Goal: Transaction & Acquisition: Purchase product/service

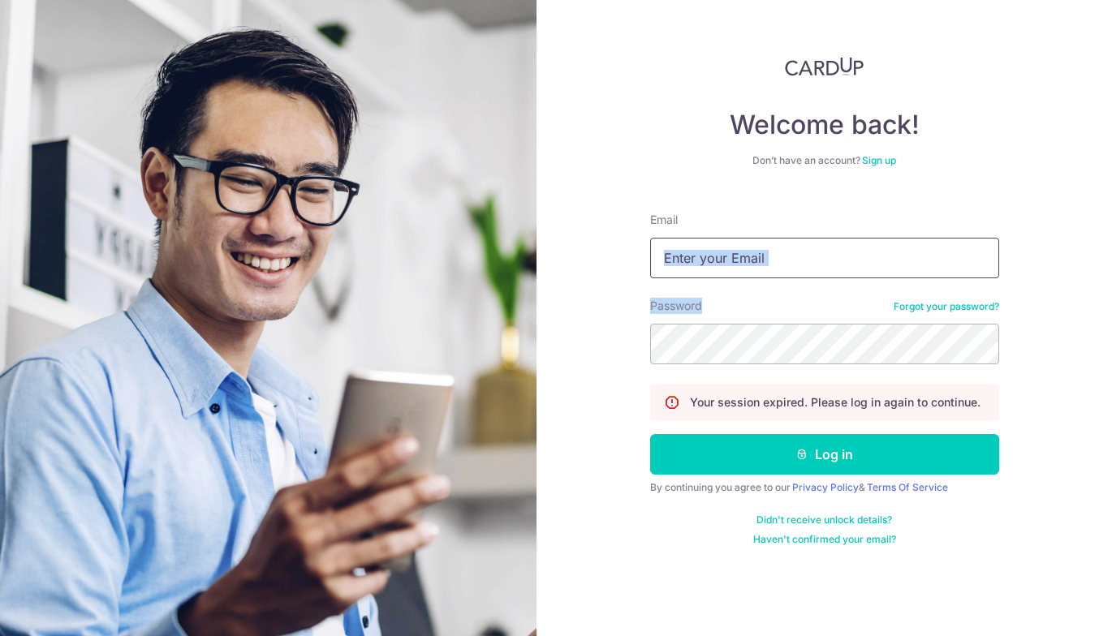
click at [809, 256] on form "Email Password Forgot your password? Your session expired. Please log in again …" at bounding box center [824, 373] width 349 height 347
click at [809, 256] on input "Email" at bounding box center [824, 258] width 349 height 41
type input "yp.chia@hotmail.com"
click at [650, 434] on button "Log in" at bounding box center [824, 454] width 349 height 41
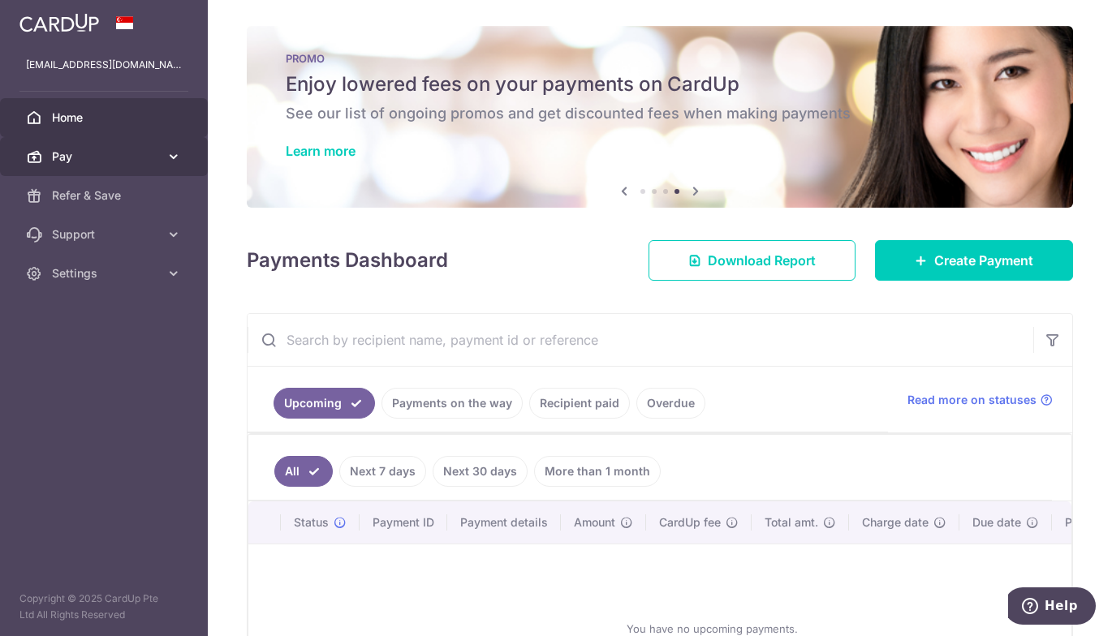
click at [172, 157] on icon at bounding box center [174, 157] width 16 height 16
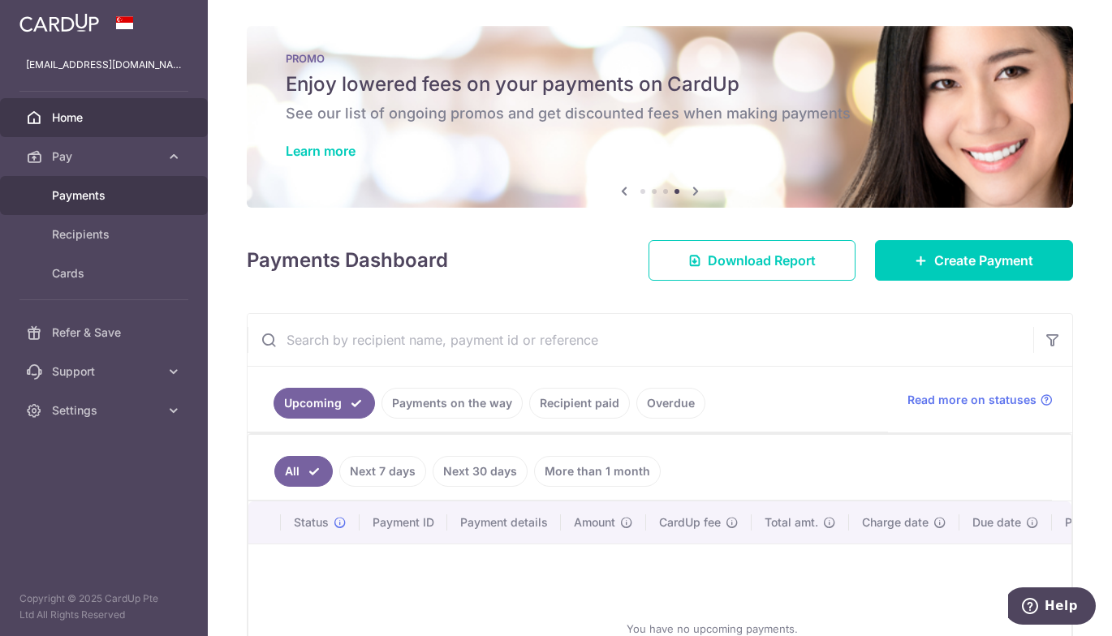
click at [104, 203] on span "Payments" at bounding box center [105, 195] width 107 height 16
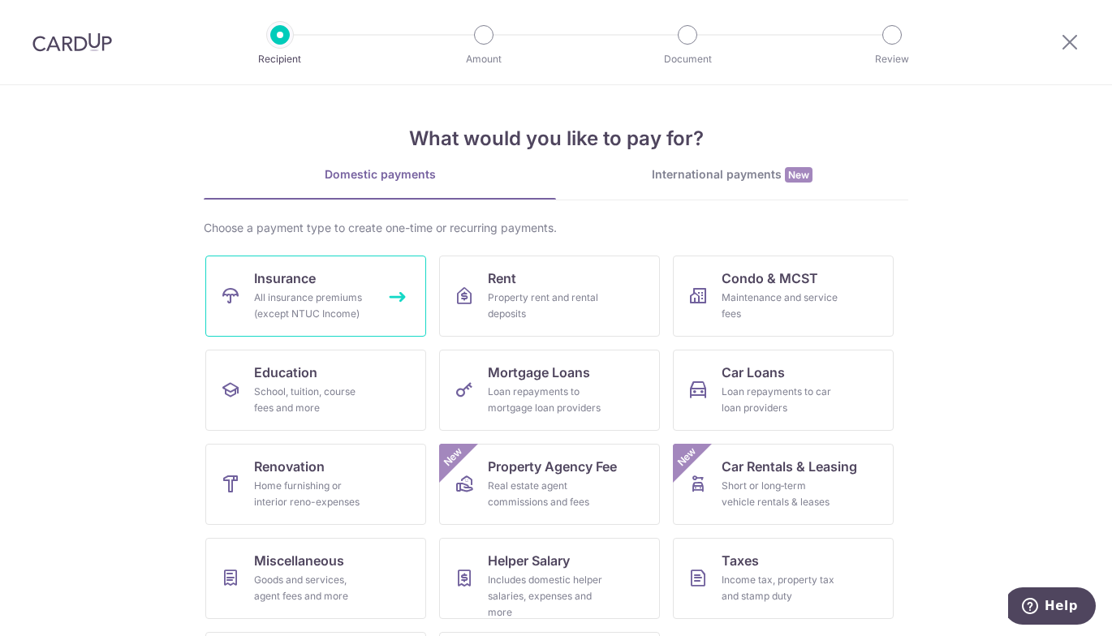
click at [355, 304] on div "All insurance premiums (except NTUC Income)" at bounding box center [312, 306] width 117 height 32
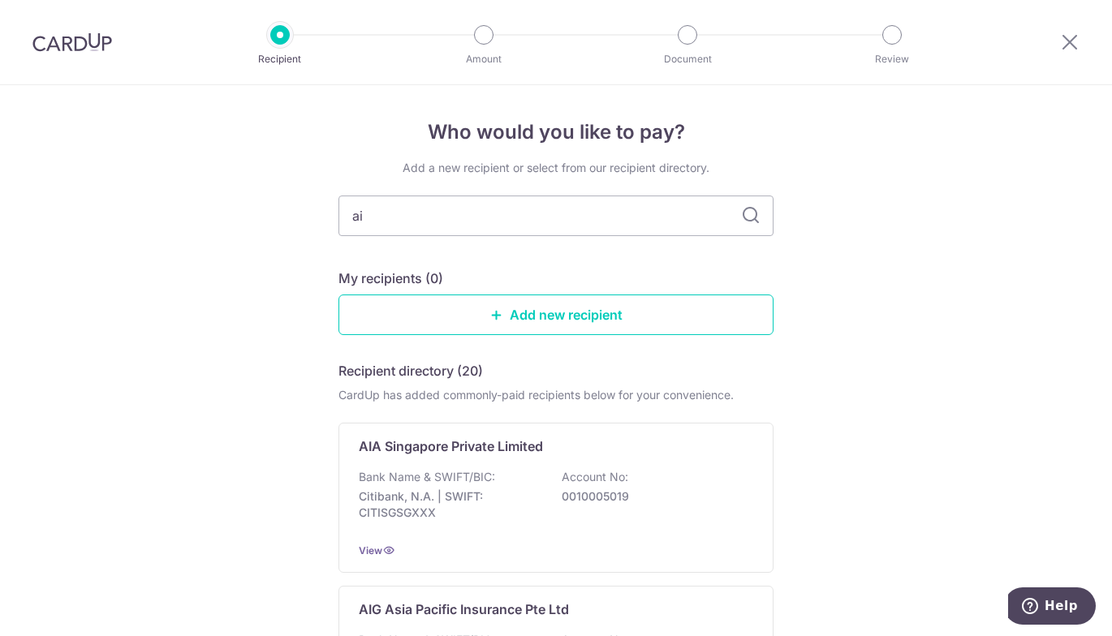
type input "aia"
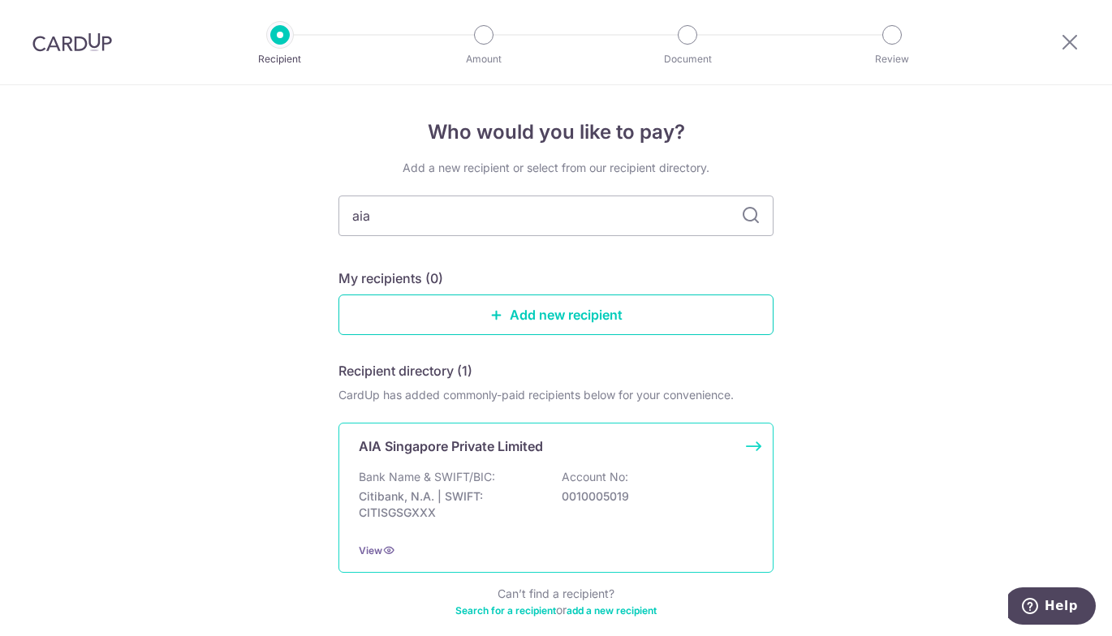
click at [539, 433] on div "AIA Singapore Private Limited Bank Name & SWIFT/BIC: Citibank, N.A. | SWIFT: CI…" at bounding box center [555, 498] width 435 height 150
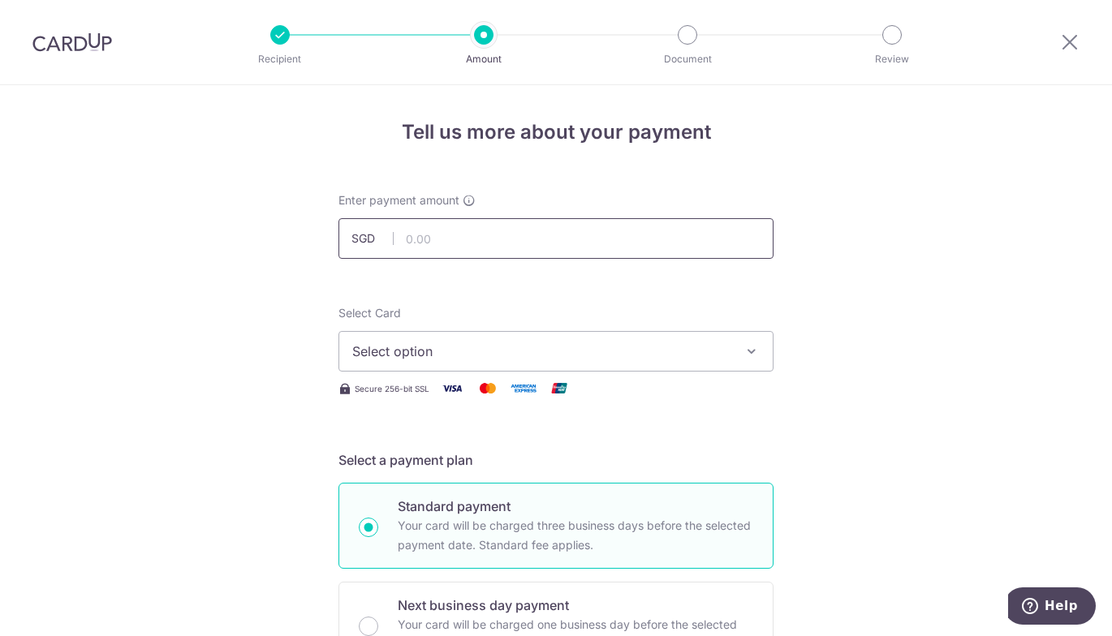
click at [563, 235] on input "text" at bounding box center [555, 238] width 435 height 41
type input "600.00"
click at [448, 361] on button "Select option" at bounding box center [555, 351] width 435 height 41
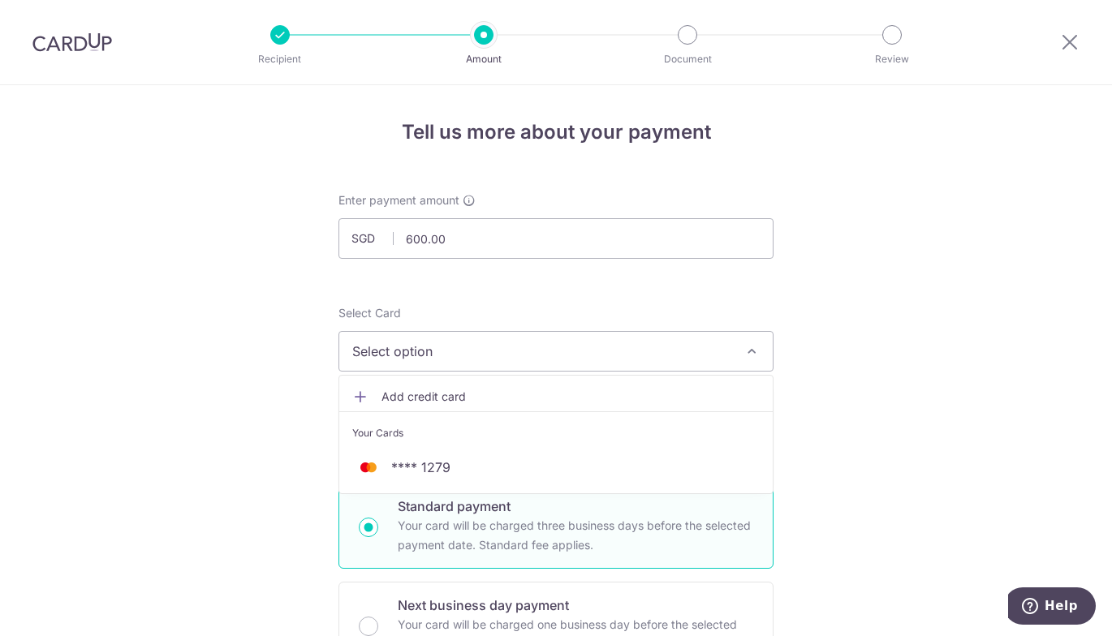
click at [448, 397] on span "Add credit card" at bounding box center [570, 397] width 378 height 16
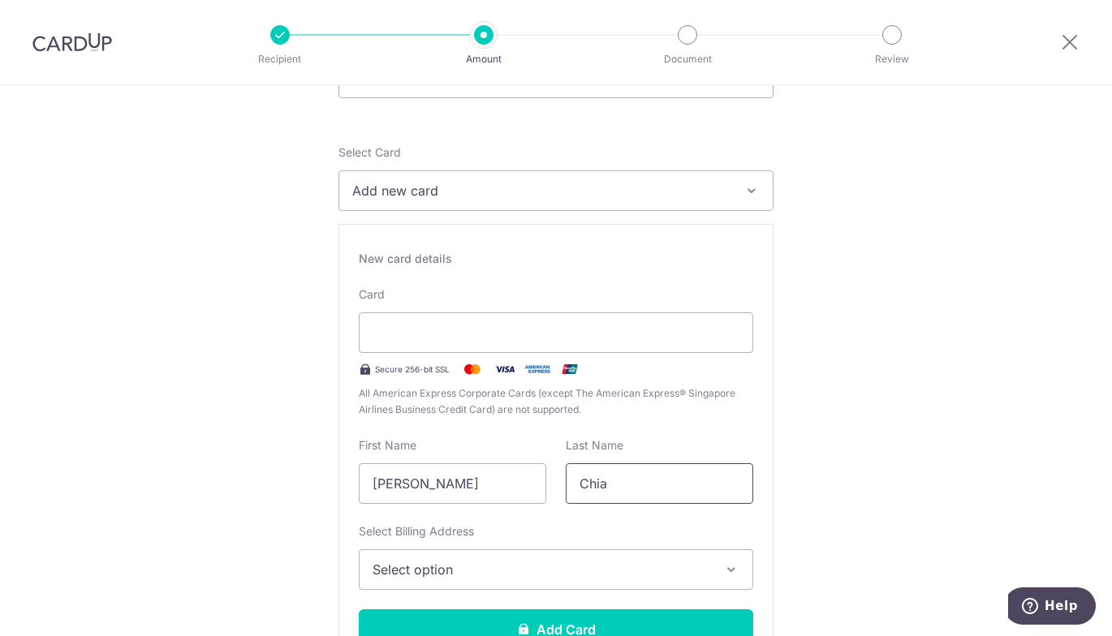
scroll to position [159, 0]
drag, startPoint x: 503, startPoint y: 491, endPoint x: 405, endPoint y: 489, distance: 98.2
click at [405, 489] on input "Alexa Yet Peng" at bounding box center [452, 485] width 187 height 41
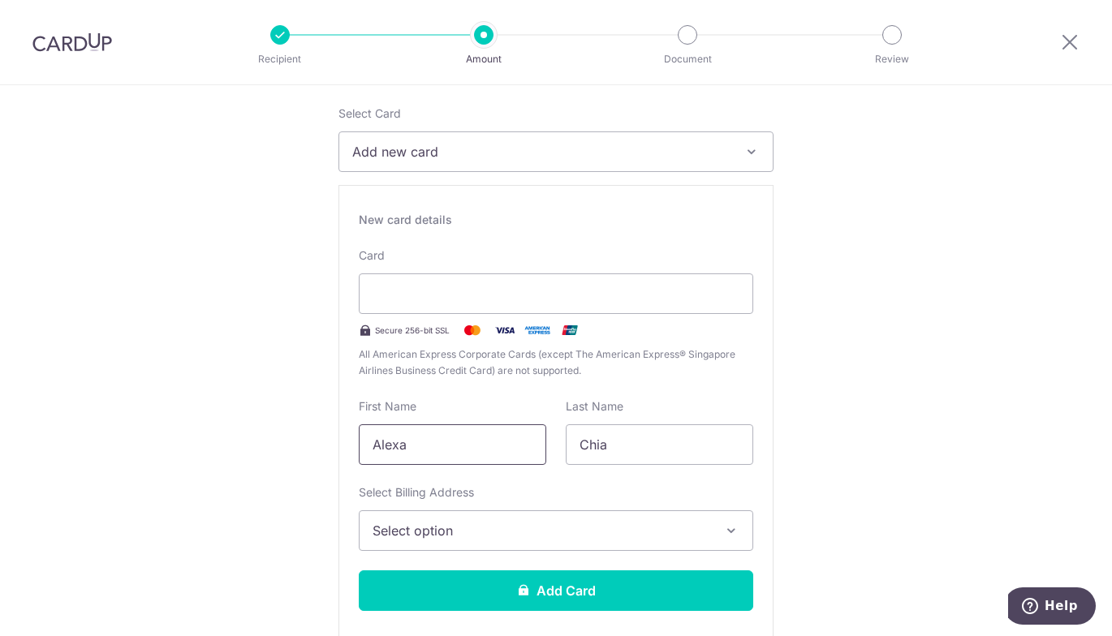
scroll to position [225, 0]
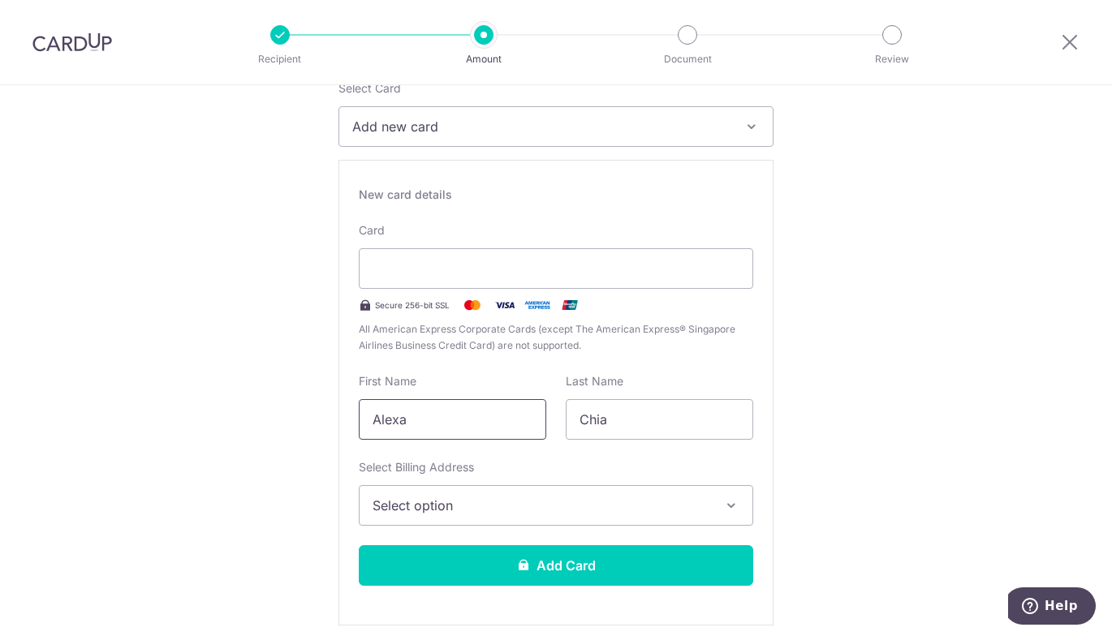
type input "Alexa"
click at [404, 498] on span "Select option" at bounding box center [542, 505] width 338 height 19
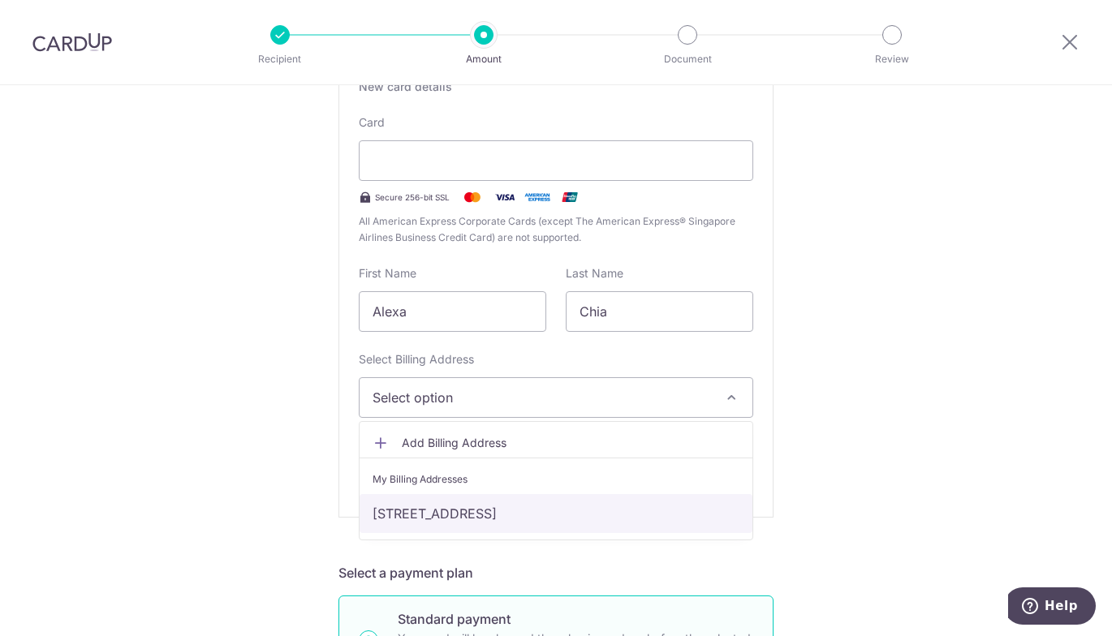
scroll to position [334, 0]
click at [404, 506] on link "9 Jalan Sindor, Singapore, Singapore-808365" at bounding box center [556, 512] width 393 height 39
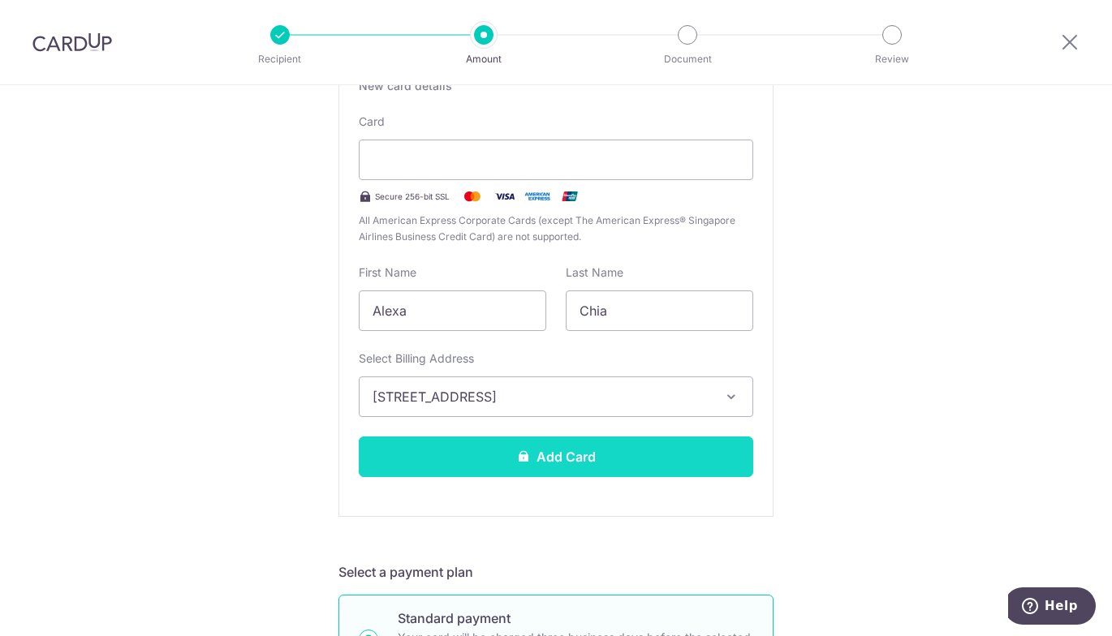
click at [518, 446] on button "Add Card" at bounding box center [556, 457] width 394 height 41
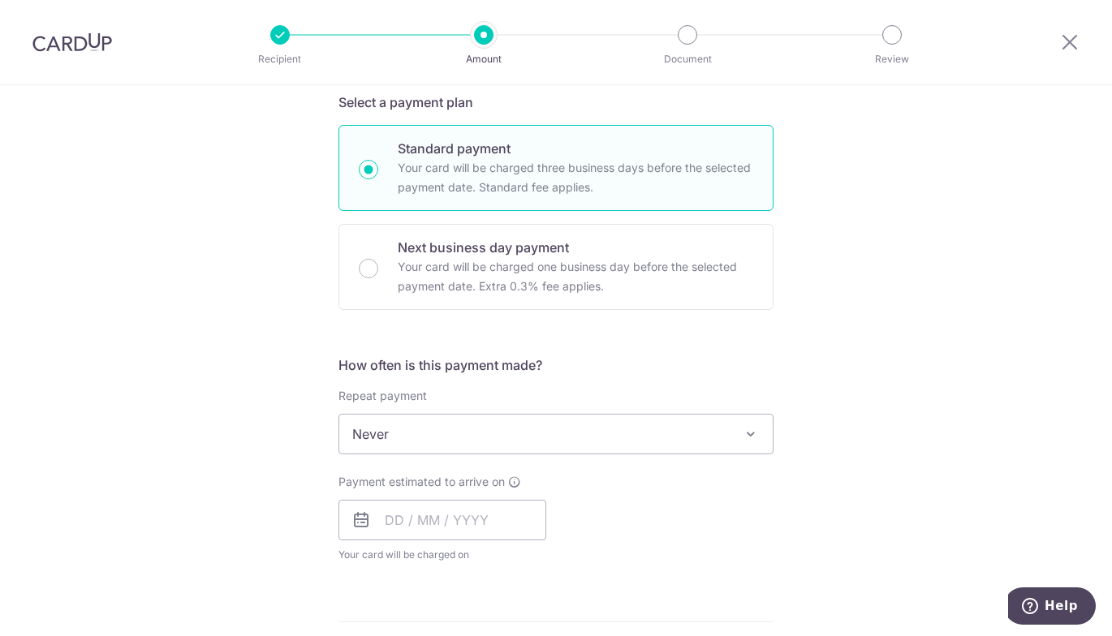
scroll to position [369, 0]
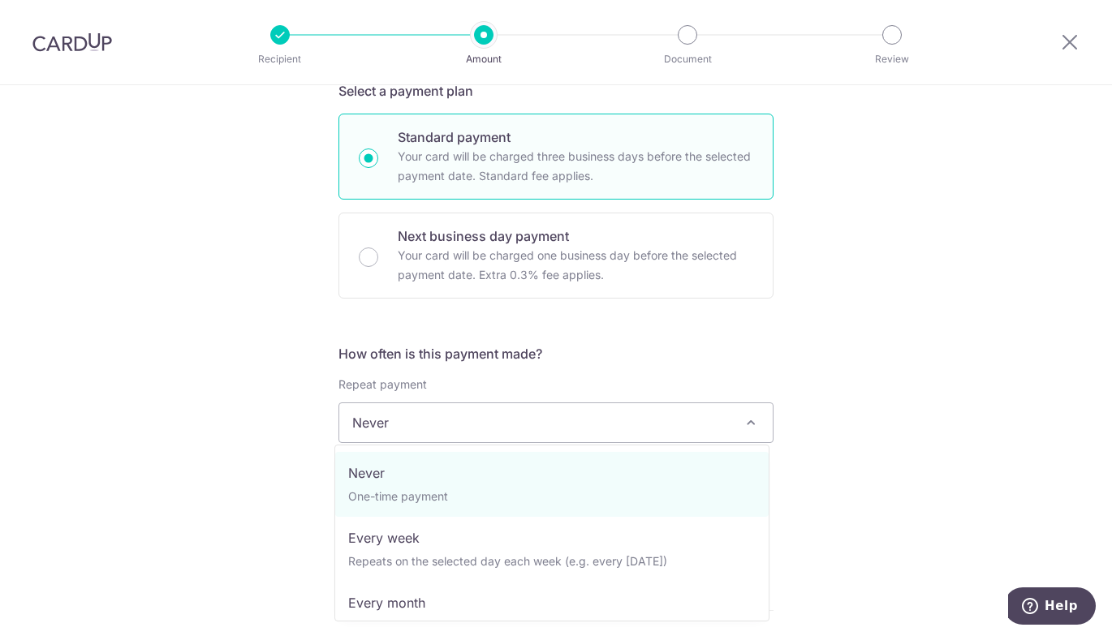
click at [535, 420] on span "Never" at bounding box center [555, 422] width 433 height 39
select select "3"
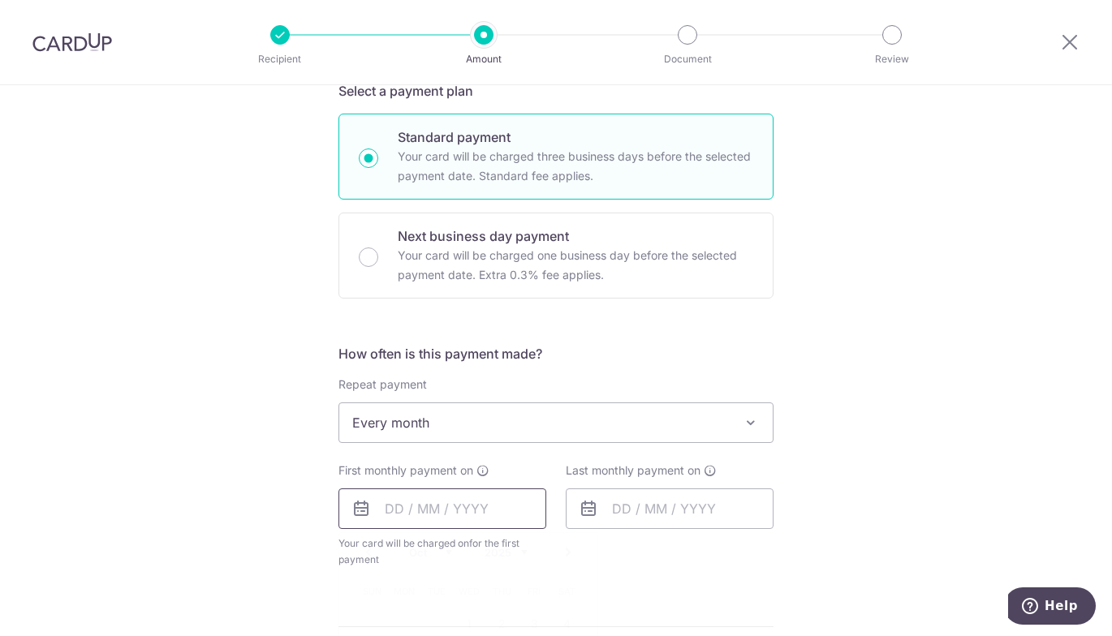
click at [455, 496] on input "text" at bounding box center [442, 509] width 208 height 41
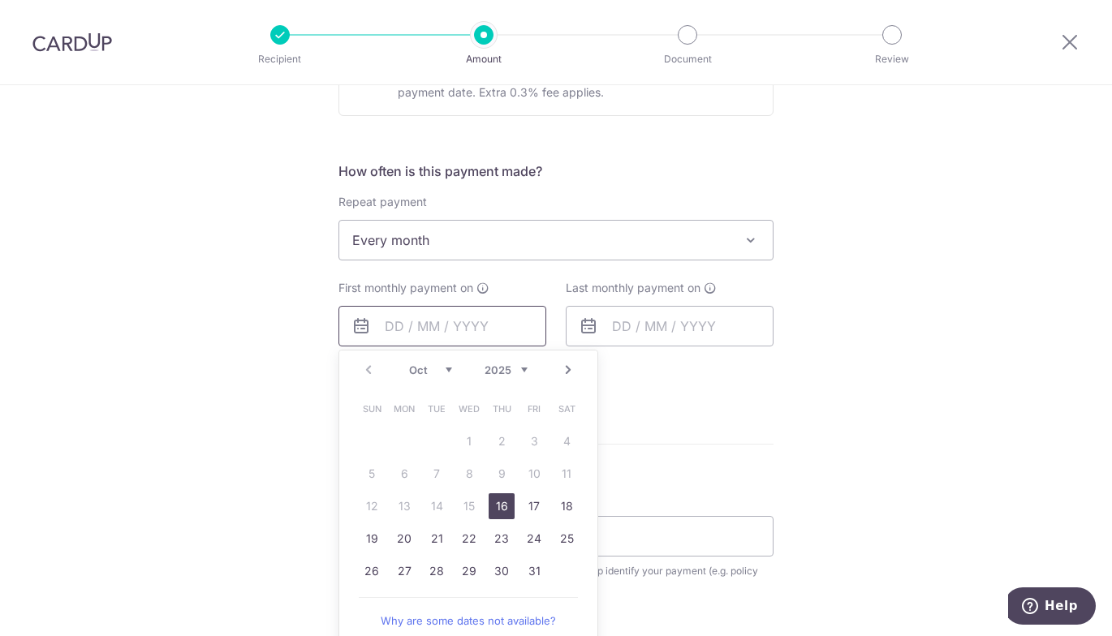
scroll to position [567, 0]
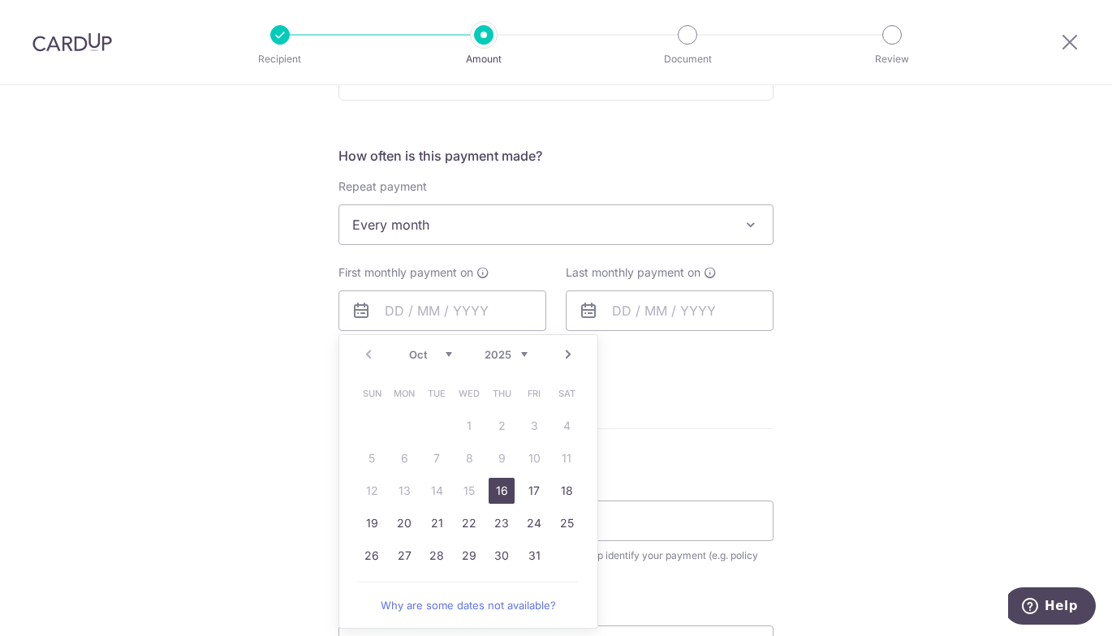
click at [562, 349] on link "Next" at bounding box center [567, 354] width 19 height 19
click at [429, 459] on link "4" at bounding box center [437, 459] width 26 height 26
type input "[DATE]"
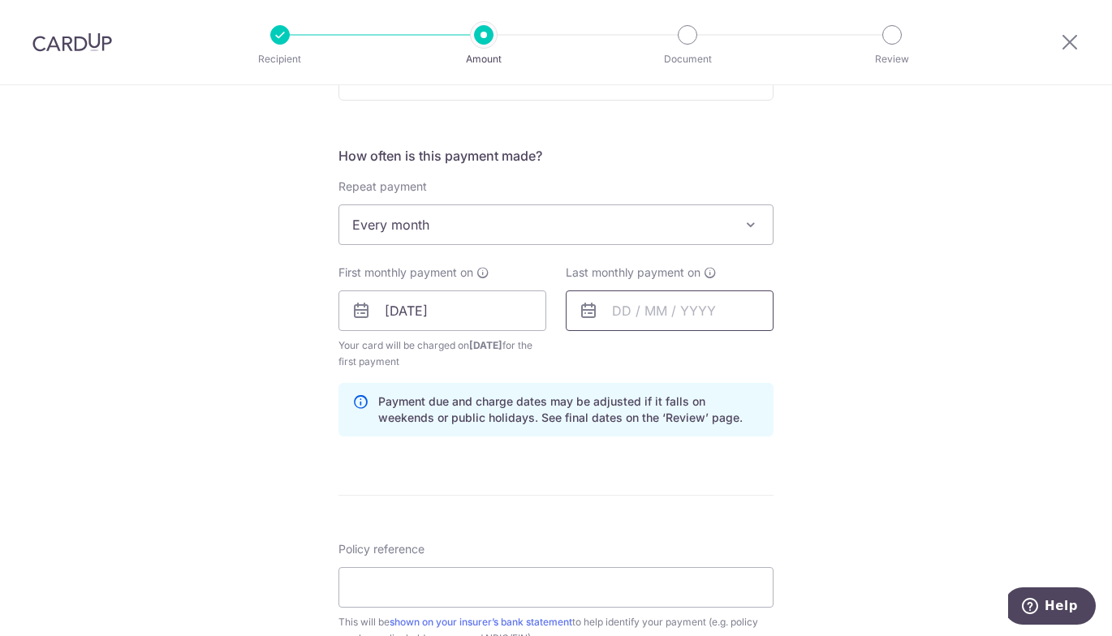
click at [695, 316] on input "text" at bounding box center [670, 311] width 208 height 41
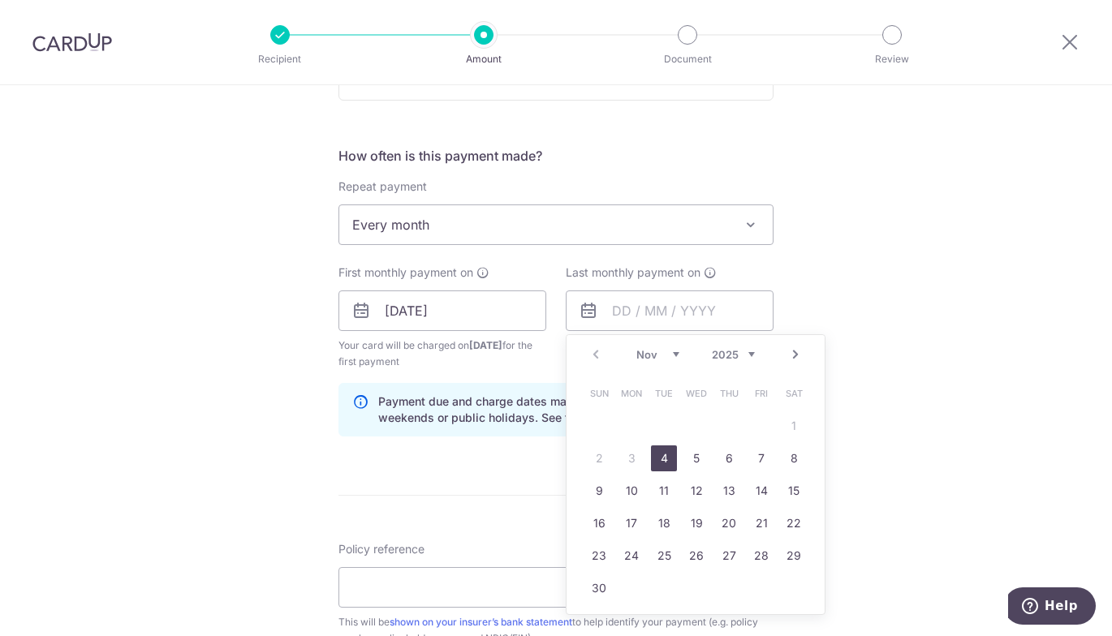
click at [791, 356] on link "Next" at bounding box center [795, 354] width 19 height 19
click at [730, 421] on link "4" at bounding box center [729, 426] width 26 height 26
type input "[DATE]"
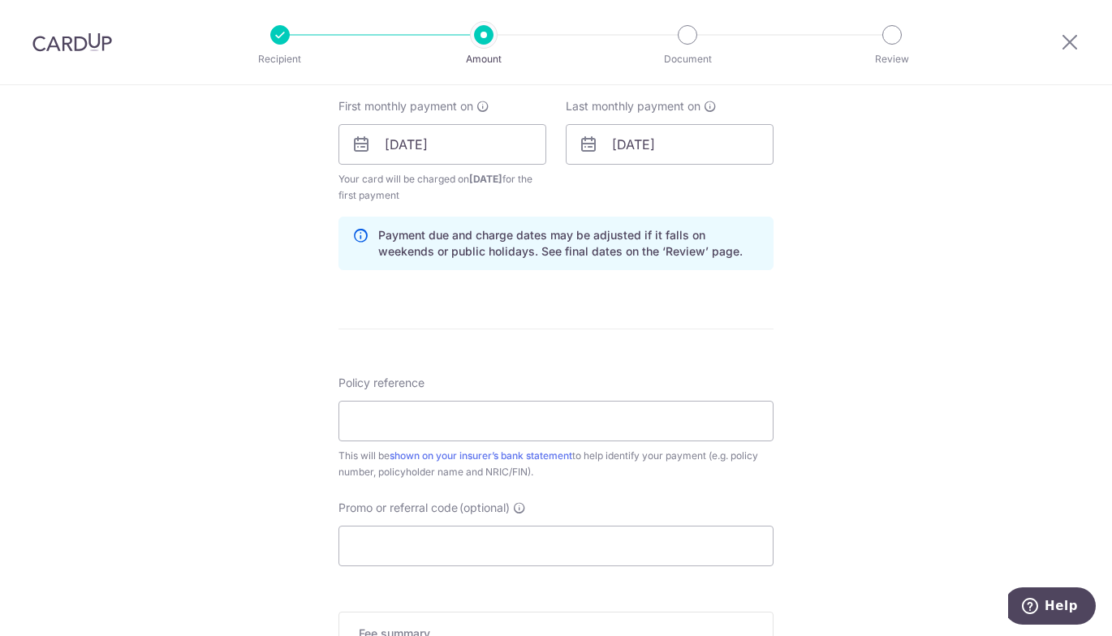
scroll to position [735, 0]
click at [647, 435] on input "Policy reference" at bounding box center [555, 420] width 435 height 41
type input "U127568629"
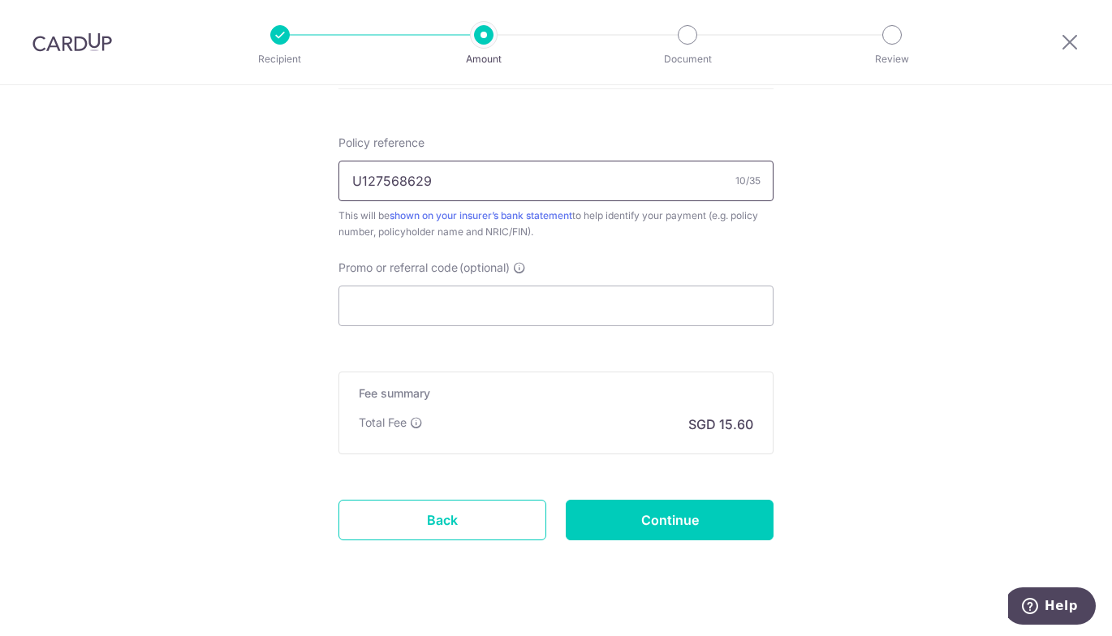
scroll to position [975, 0]
paste input "VTAX25R"
click at [524, 296] on input "VTAX25R" at bounding box center [555, 305] width 435 height 41
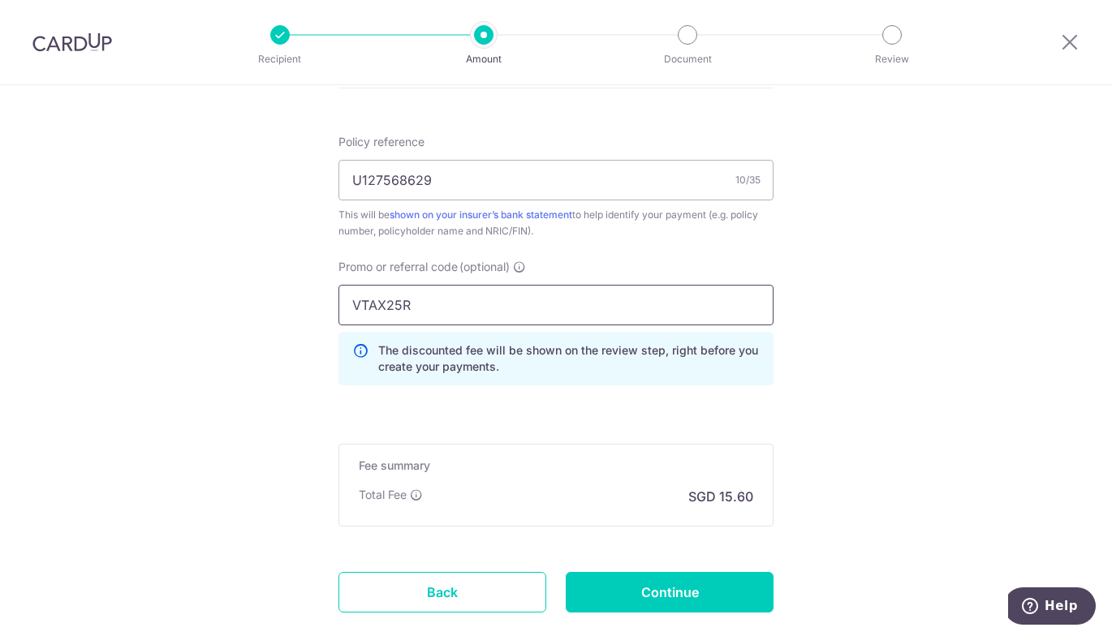
scroll to position [1068, 0]
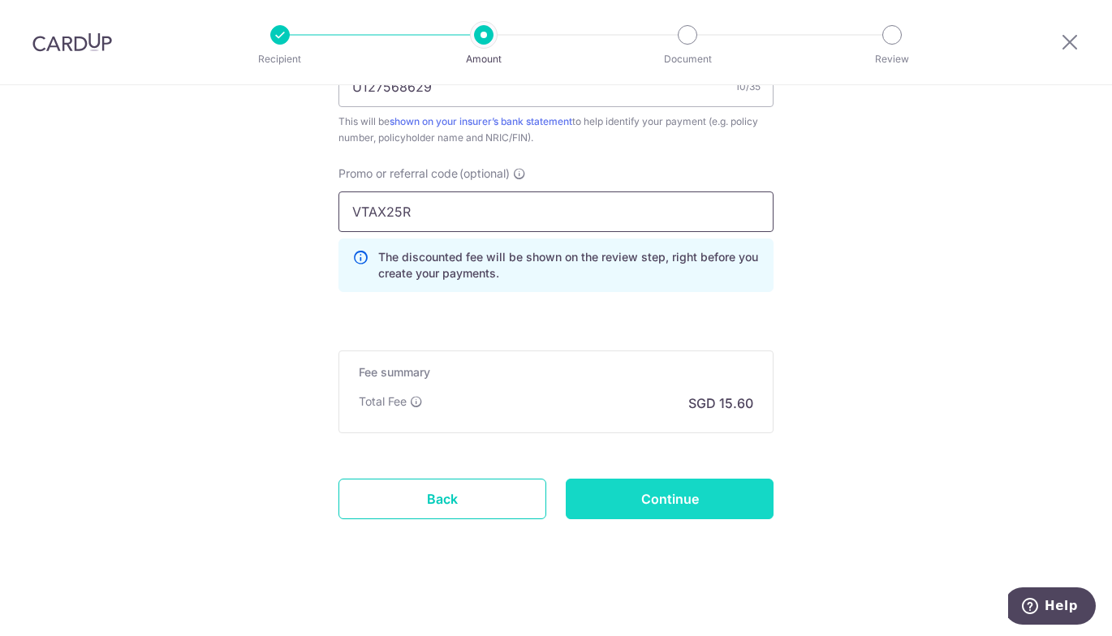
type input "VTAX25R"
click at [615, 485] on input "Continue" at bounding box center [670, 499] width 208 height 41
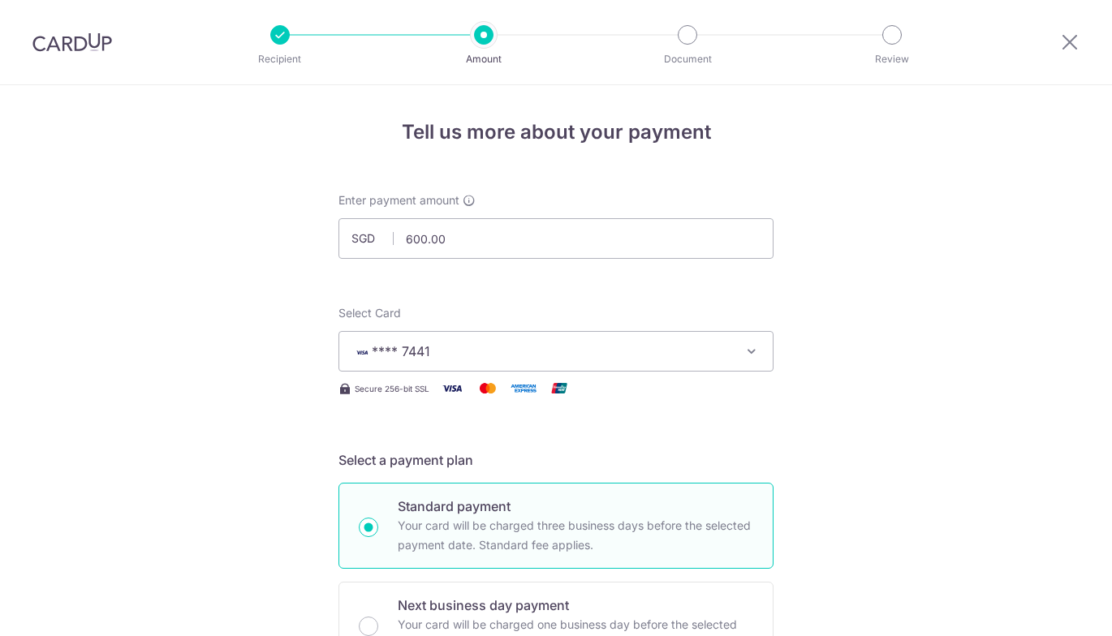
scroll to position [1009, 0]
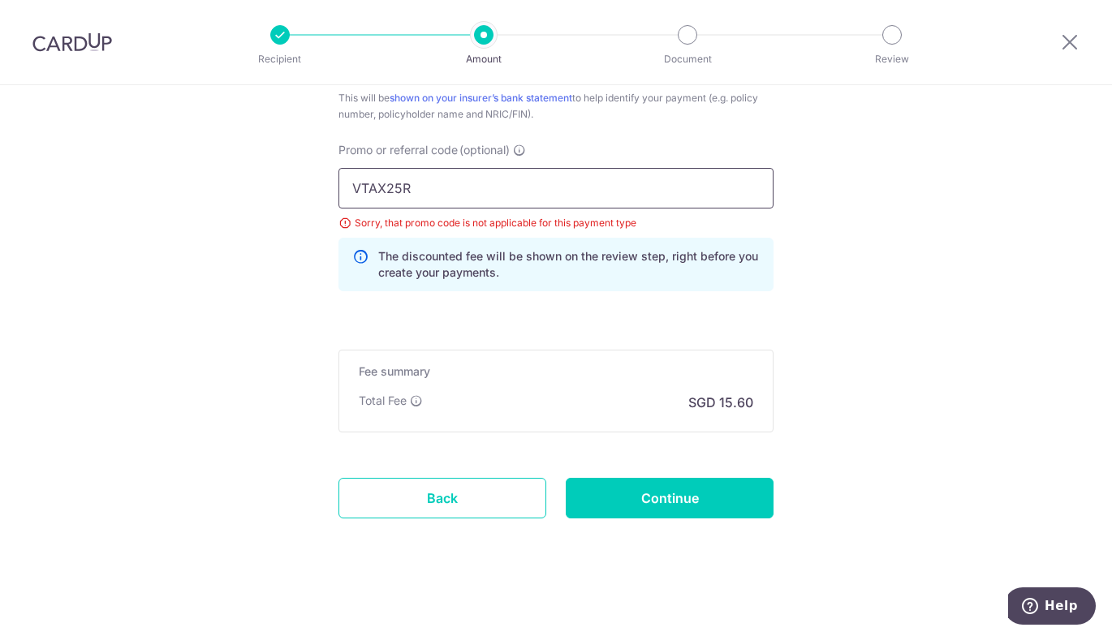
drag, startPoint x: 427, startPoint y: 189, endPoint x: 314, endPoint y: 192, distance: 112.9
paste input "REC185"
type input "REC185"
click at [664, 493] on input "Continue" at bounding box center [670, 498] width 208 height 41
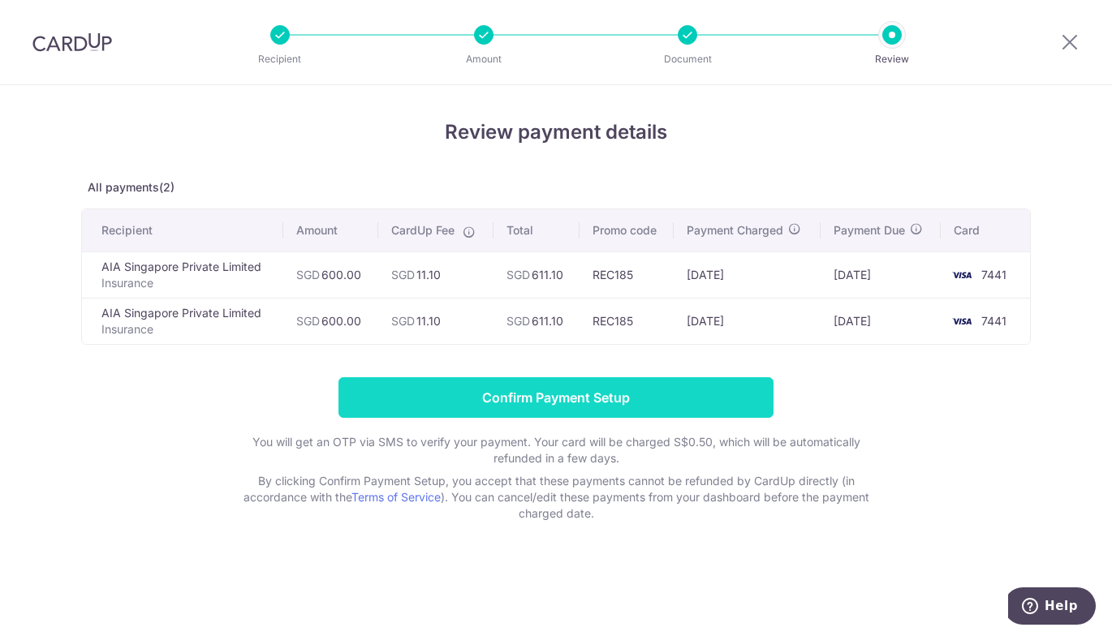
click at [656, 401] on input "Confirm Payment Setup" at bounding box center [555, 397] width 435 height 41
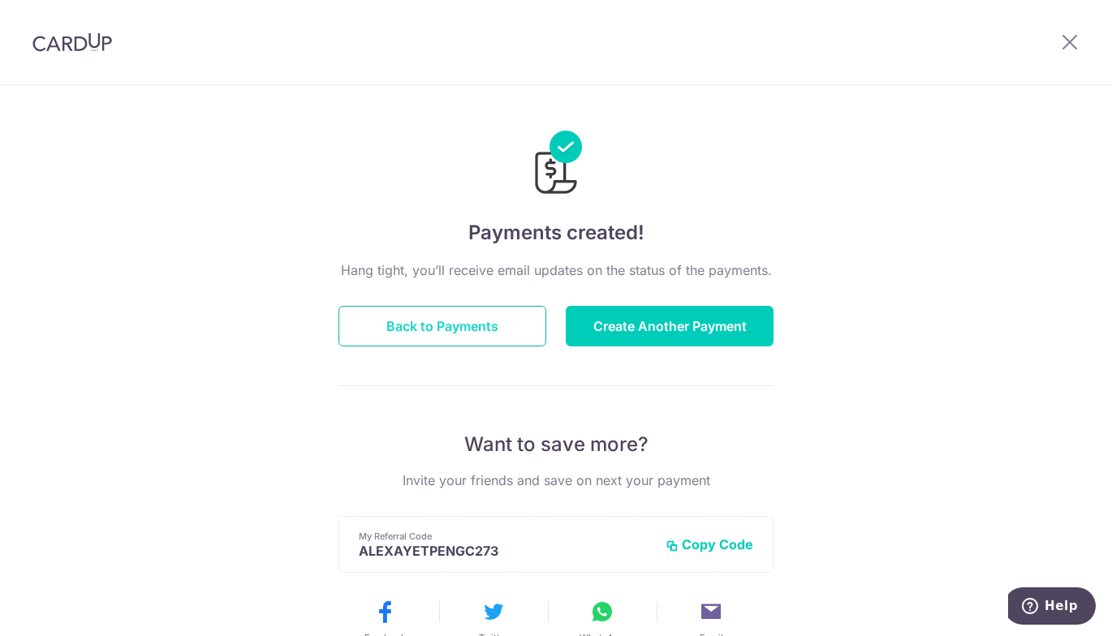
click at [509, 327] on button "Back to Payments" at bounding box center [442, 326] width 208 height 41
